Goal: Find specific page/section: Find specific page/section

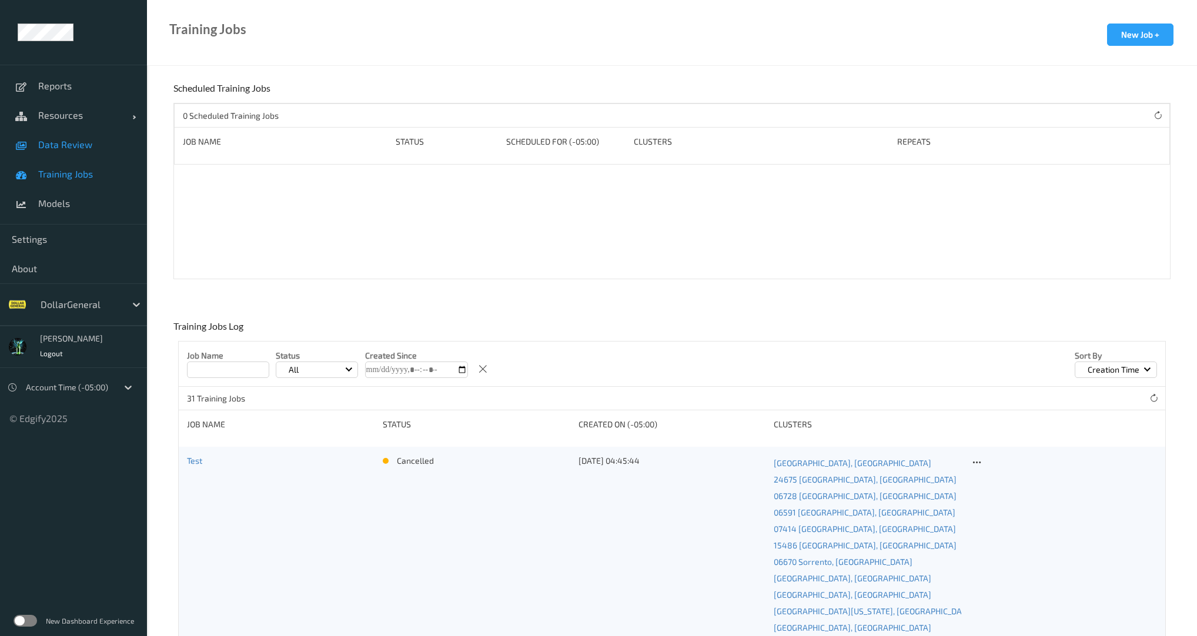
click at [61, 136] on link "Data Review" at bounding box center [73, 144] width 147 height 29
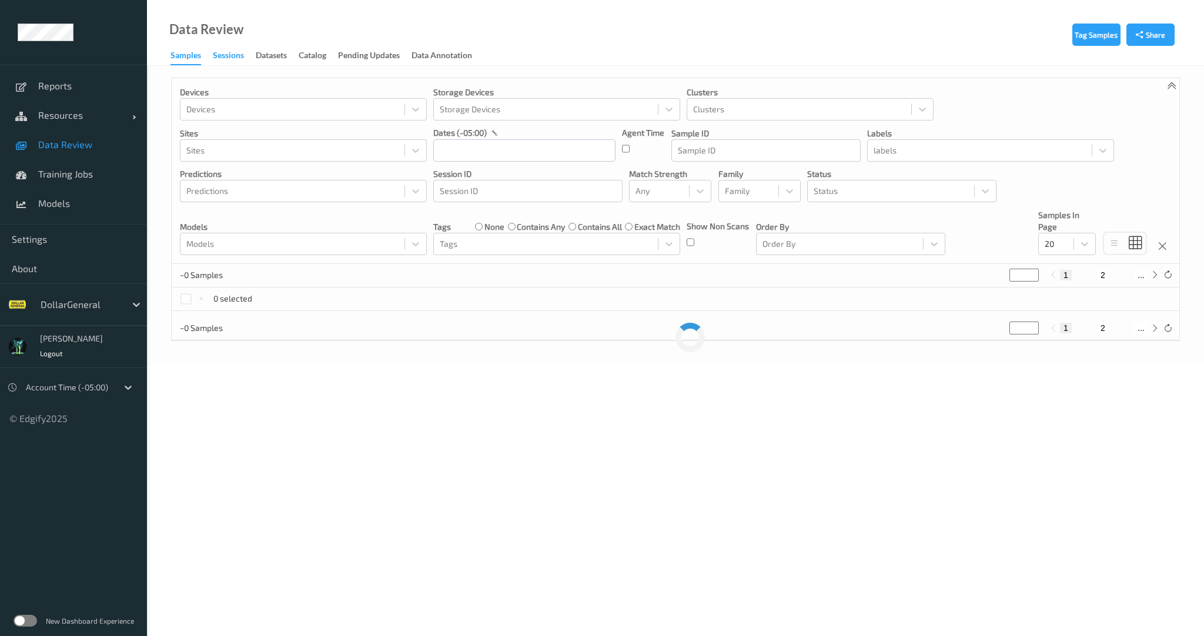
click at [229, 63] on div "Sessions" at bounding box center [228, 56] width 31 height 15
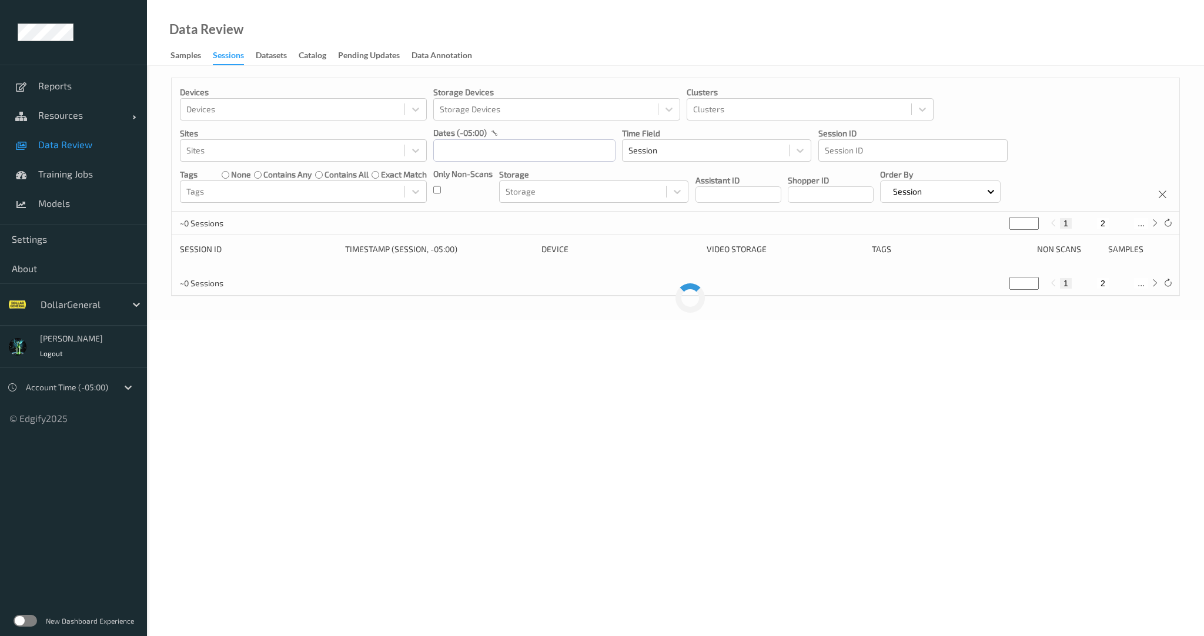
click at [233, 54] on div "Sessions" at bounding box center [228, 57] width 31 height 16
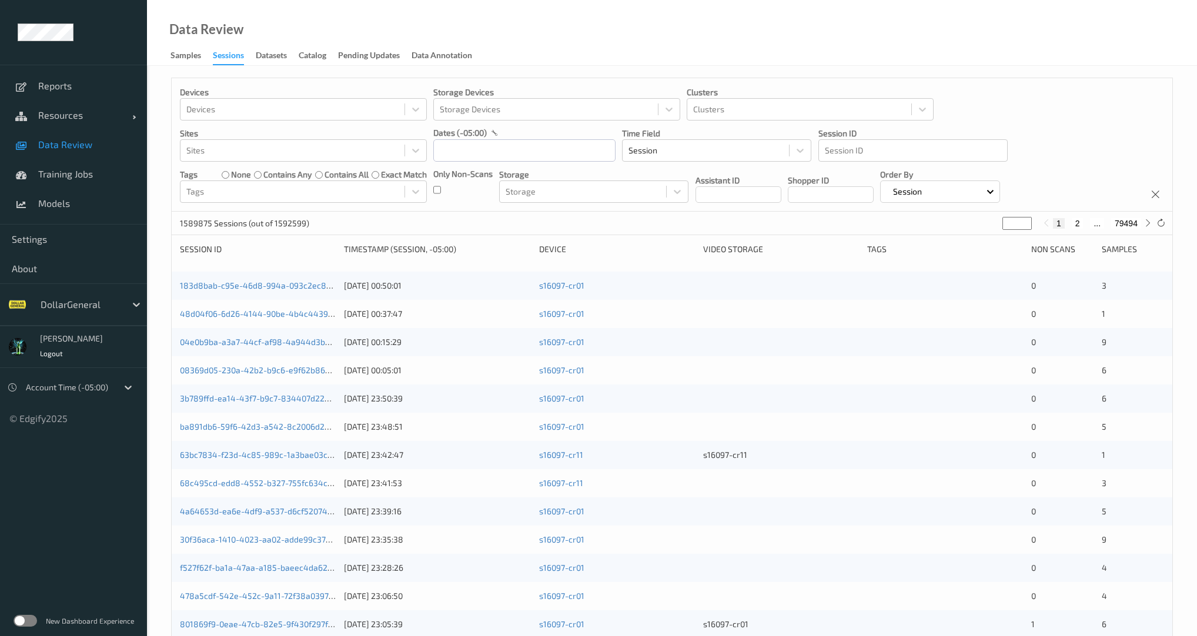
click at [433, 188] on div "Devices Devices Storage Devices Storage Devices Clusters Clusters Sites Sites d…" at bounding box center [672, 144] width 1000 height 133
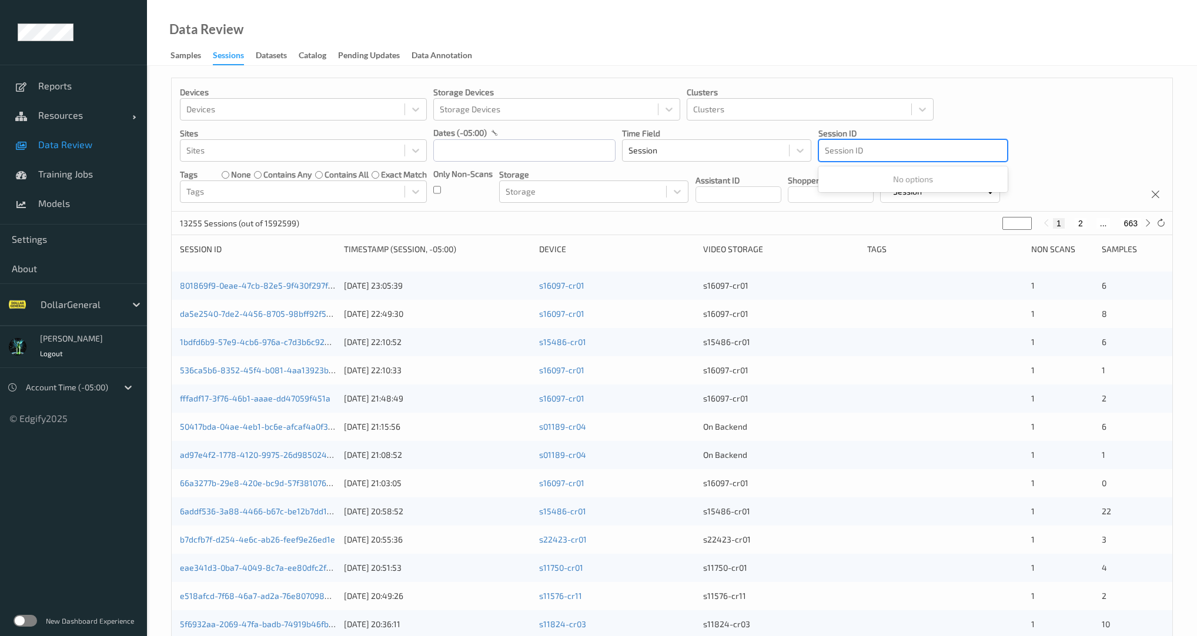
drag, startPoint x: 839, startPoint y: 150, endPoint x: 807, endPoint y: 149, distance: 31.8
click at [839, 151] on div at bounding box center [913, 150] width 176 height 14
click at [537, 150] on input "text" at bounding box center [524, 150] width 182 height 22
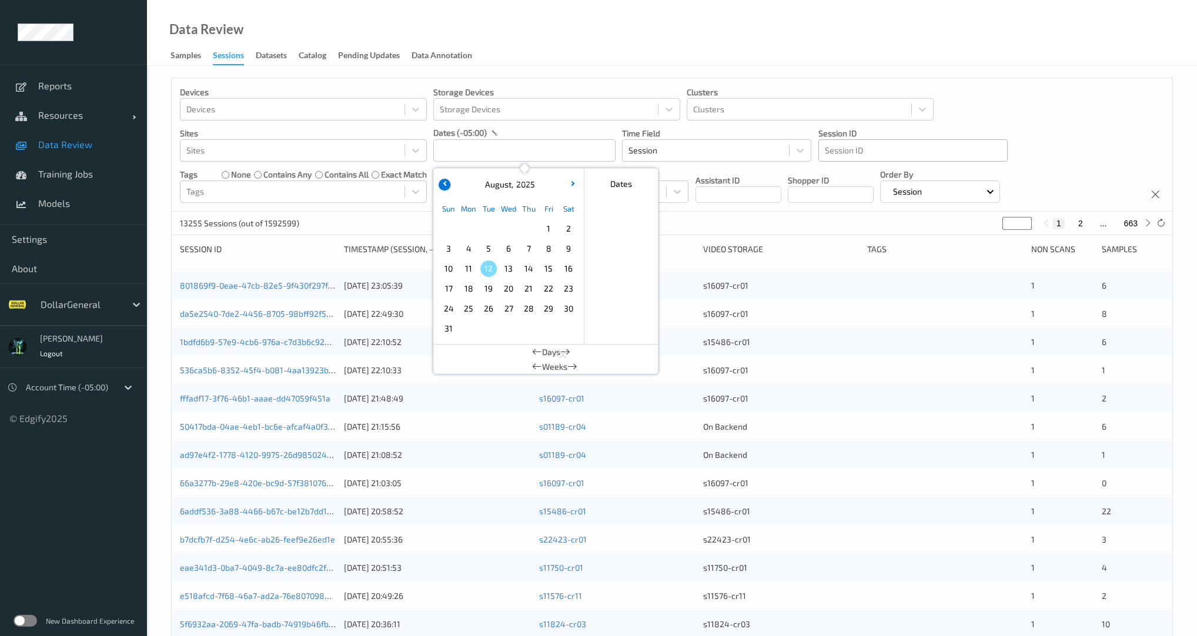
click at [441, 179] on button "button" at bounding box center [444, 185] width 12 height 12
click at [454, 310] on span "27" at bounding box center [448, 308] width 16 height 16
click at [572, 182] on icon "button" at bounding box center [571, 183] width 5 height 5
click at [570, 226] on span "2" at bounding box center [568, 228] width 16 height 16
type input "[DATE] 00:00 -> [DATE] 23:59"
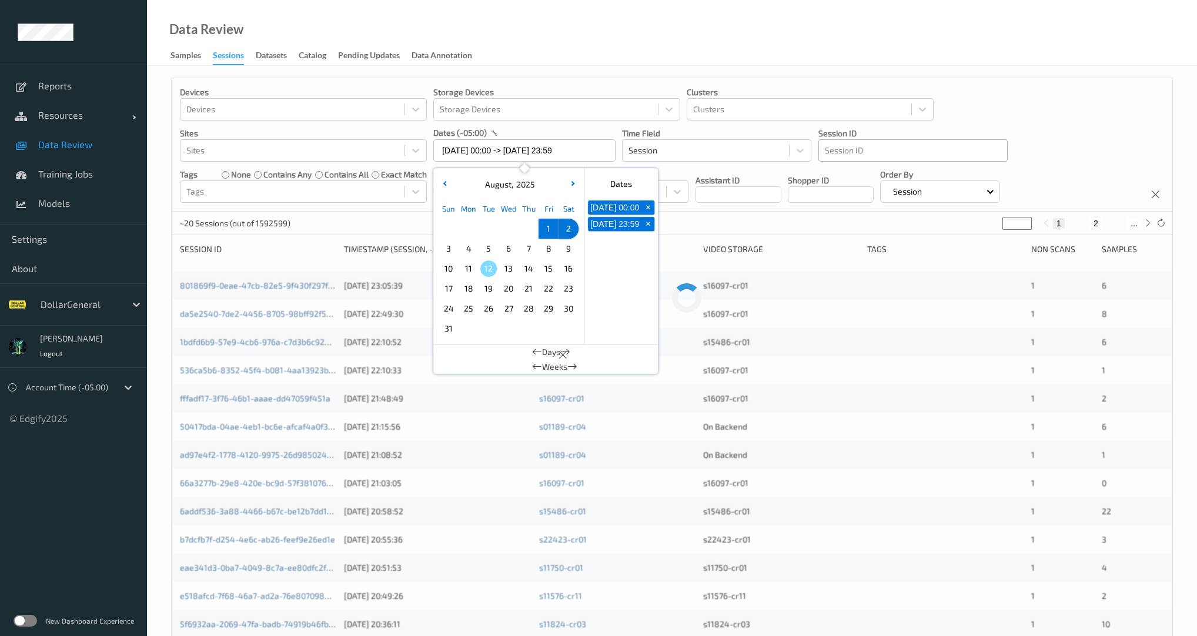
click at [388, 207] on div "Devices Devices Storage Devices Storage Devices Clusters Clusters Sites Sites d…" at bounding box center [672, 144] width 1000 height 133
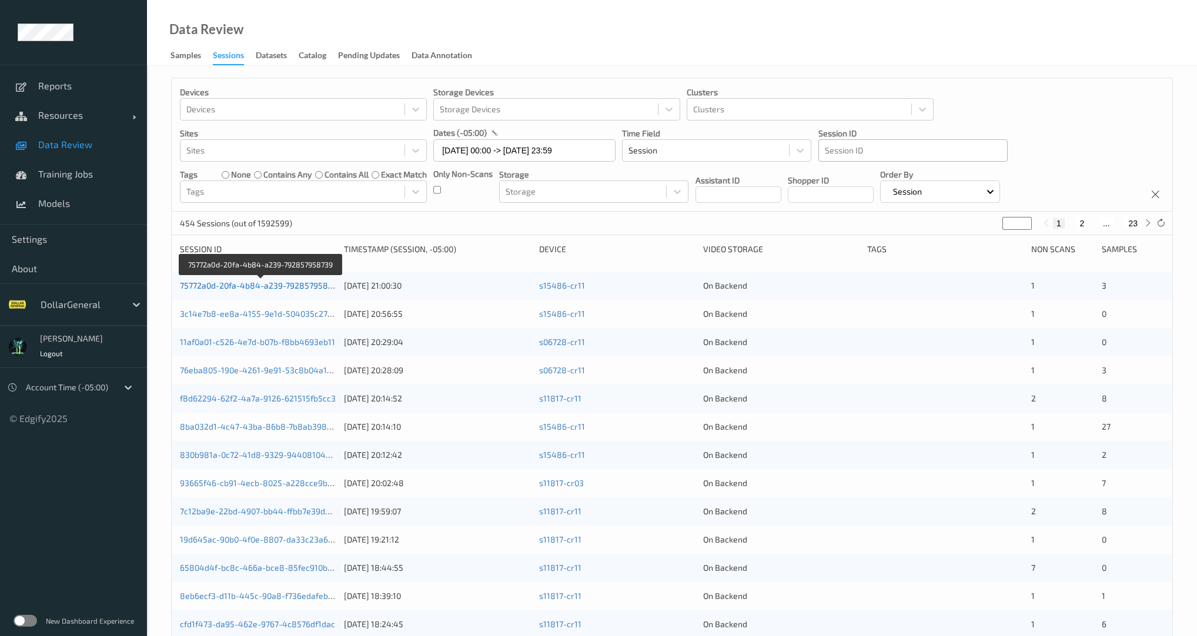
click at [260, 283] on link "75772a0d-20fa-4b84-a239-792857958739" at bounding box center [261, 285] width 162 height 10
